Goal: Use online tool/utility

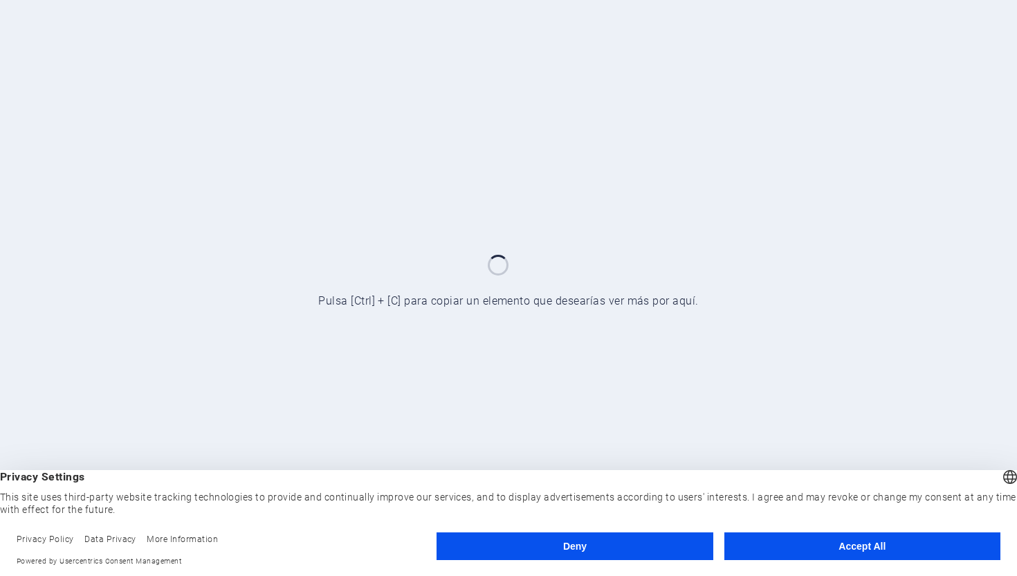
click at [925, 548] on button "Accept All" at bounding box center [862, 546] width 276 height 28
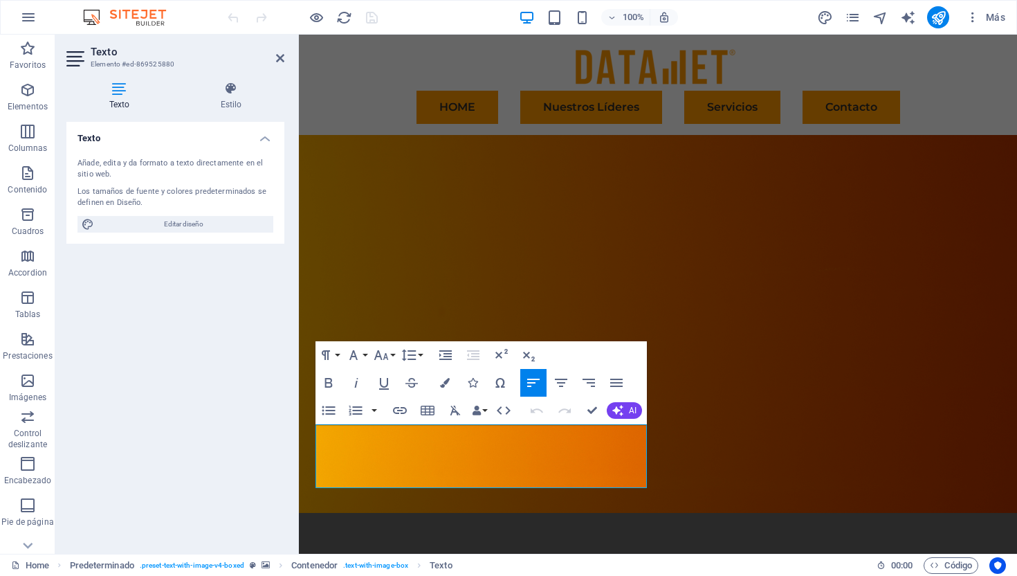
drag, startPoint x: 529, startPoint y: 481, endPoint x: 304, endPoint y: 432, distance: 231.0
copy span "Transformamos tus datos en activos estrategicos que aceleren tu crecimiento y c…"
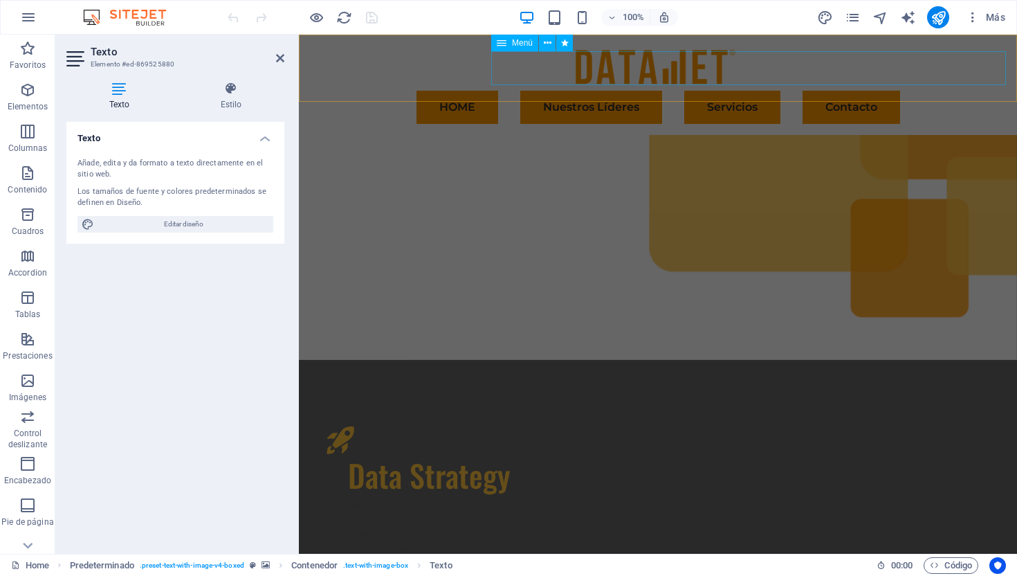
click at [837, 91] on nav "HOME Nuestros Líderes Servicios Contacto" at bounding box center [658, 107] width 696 height 33
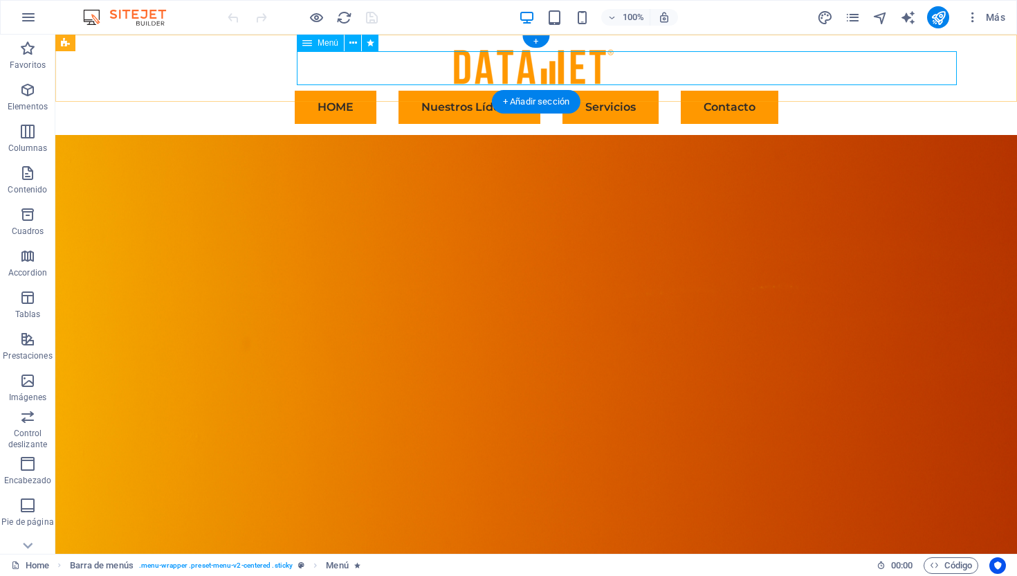
click at [701, 91] on nav "HOME Nuestros Líderes Servicios Contacto" at bounding box center [536, 107] width 841 height 33
select select
select select "default"
select select "tag"
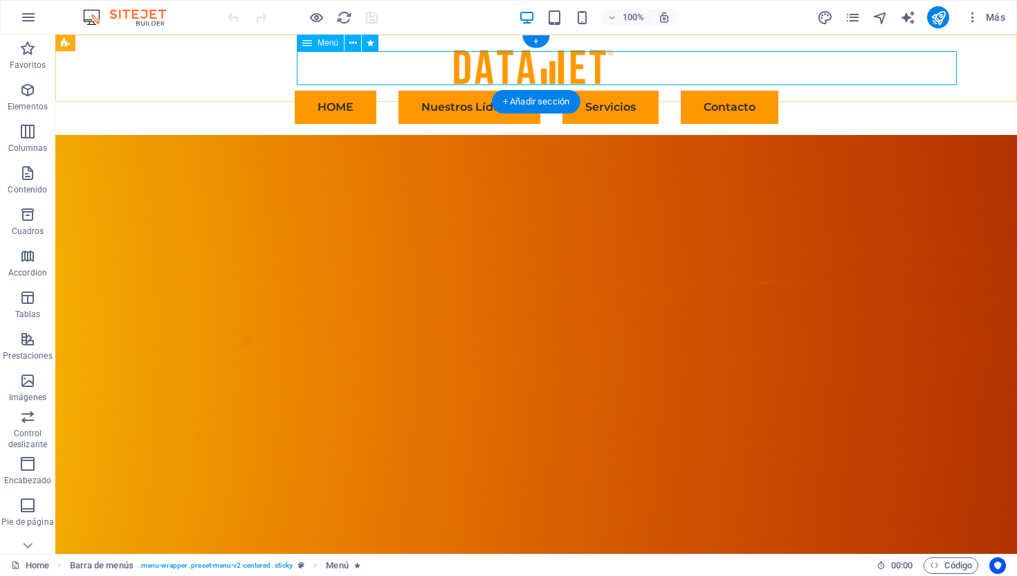
select select "default"
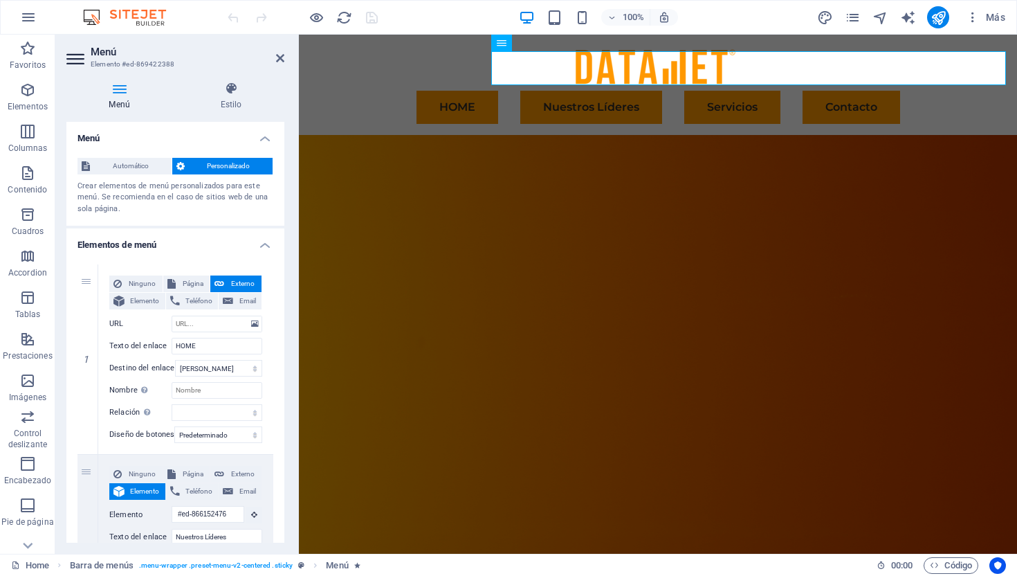
click at [667, 141] on figure at bounding box center [658, 355] width 718 height 441
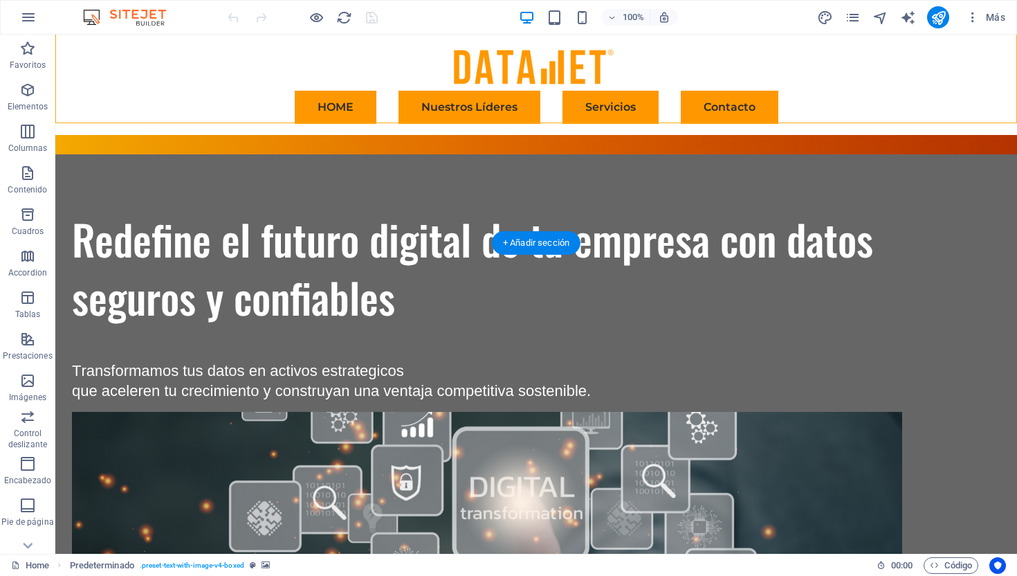
scroll to position [362, 0]
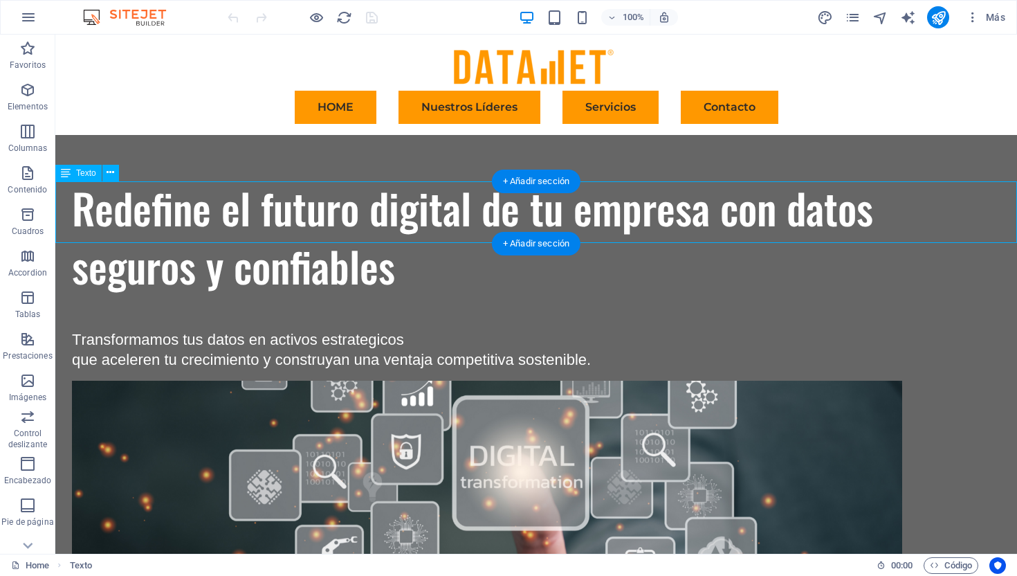
drag, startPoint x: 827, startPoint y: 238, endPoint x: 279, endPoint y: 198, distance: 549.4
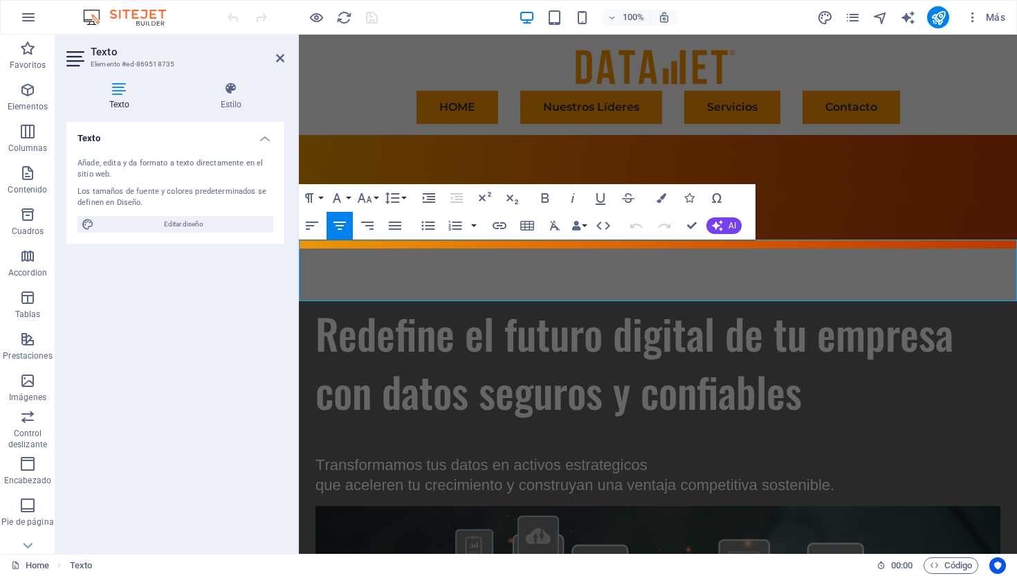
drag, startPoint x: 953, startPoint y: 295, endPoint x: 368, endPoint y: 248, distance: 587.1
copy div "Te ofrecemos un servicio de acompañamiento experto, diseñado para guiarte en ca…"
